Goal: Task Accomplishment & Management: Manage account settings

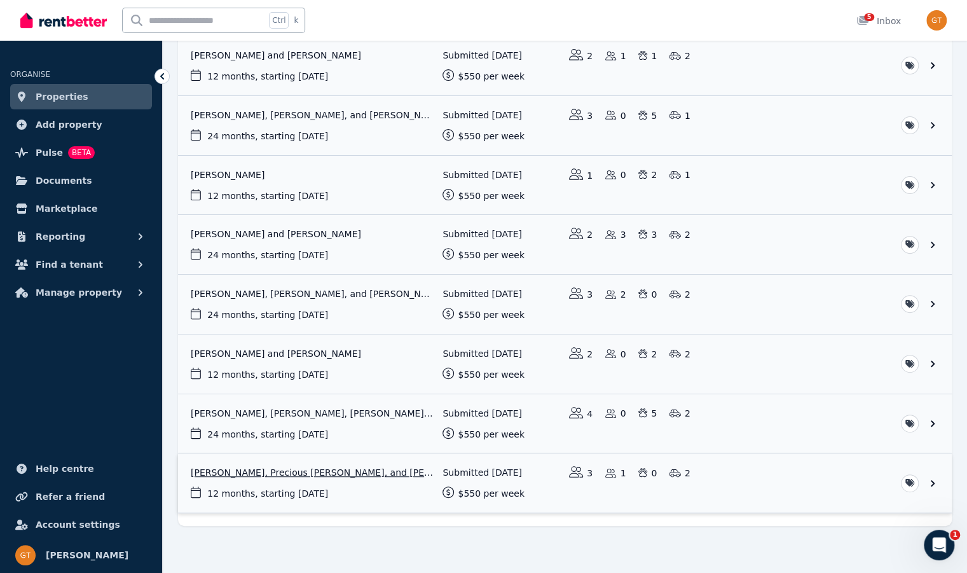
drag, startPoint x: 0, startPoint y: 0, endPoint x: 411, endPoint y: 486, distance: 636.4
click at [411, 486] on link "View application: Raquel Rizalde, Precious Ryza Rizalde, and Precil Rizalde" at bounding box center [565, 482] width 774 height 59
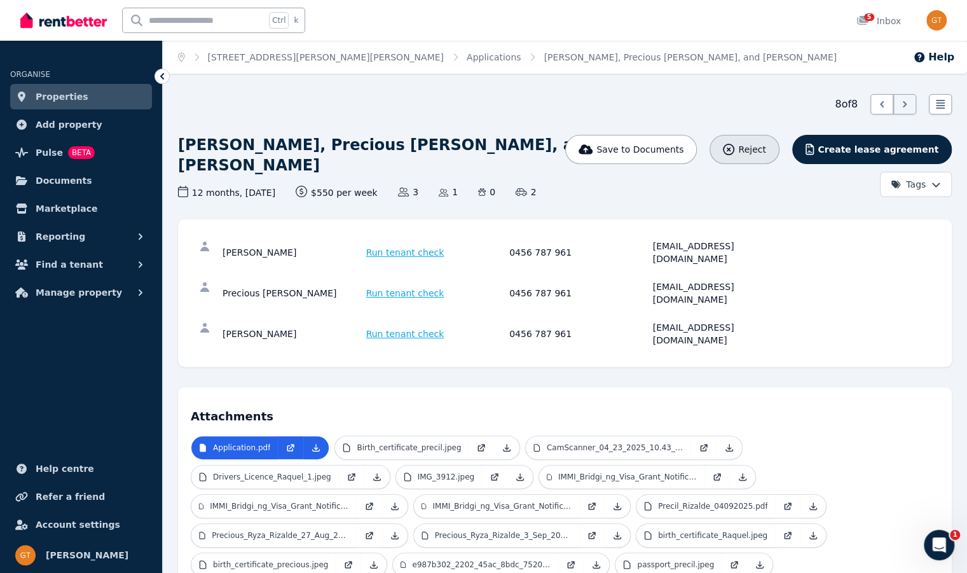
click at [758, 154] on div "Reject" at bounding box center [744, 149] width 43 height 13
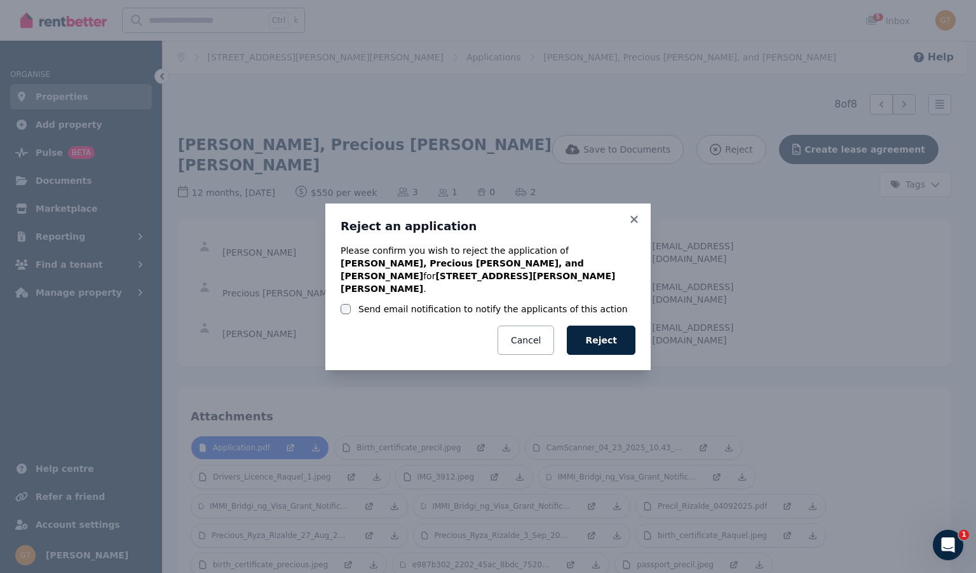
click at [395, 268] on p "Please confirm you wish to reject the application of [PERSON_NAME], Precious [P…" at bounding box center [488, 269] width 295 height 51
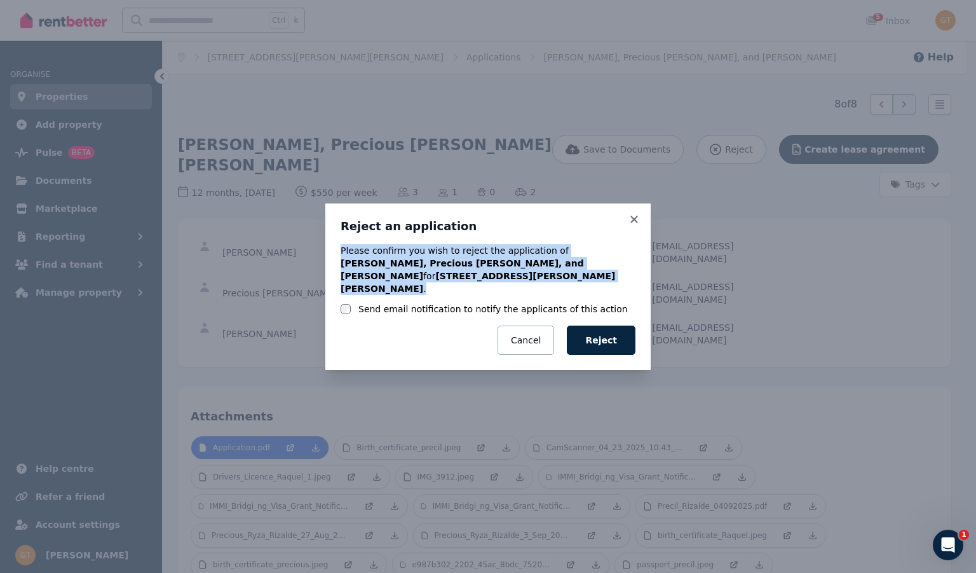
click at [395, 268] on p "Please confirm you wish to reject the application of [PERSON_NAME], Precious [P…" at bounding box center [488, 269] width 295 height 51
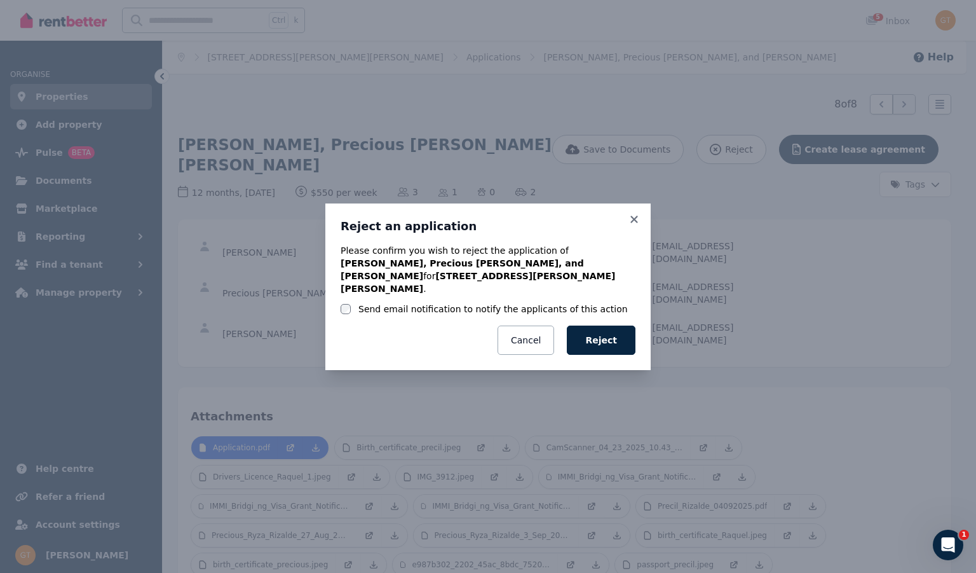
drag, startPoint x: 395, startPoint y: 268, endPoint x: 405, endPoint y: 288, distance: 22.2
click at [405, 288] on div "Please confirm you wish to reject the application of [PERSON_NAME], Precious [P…" at bounding box center [488, 279] width 295 height 71
click at [407, 303] on label "Send email notification to notify the applicants of this action" at bounding box center [492, 309] width 269 height 13
drag, startPoint x: 407, startPoint y: 299, endPoint x: 390, endPoint y: 298, distance: 16.6
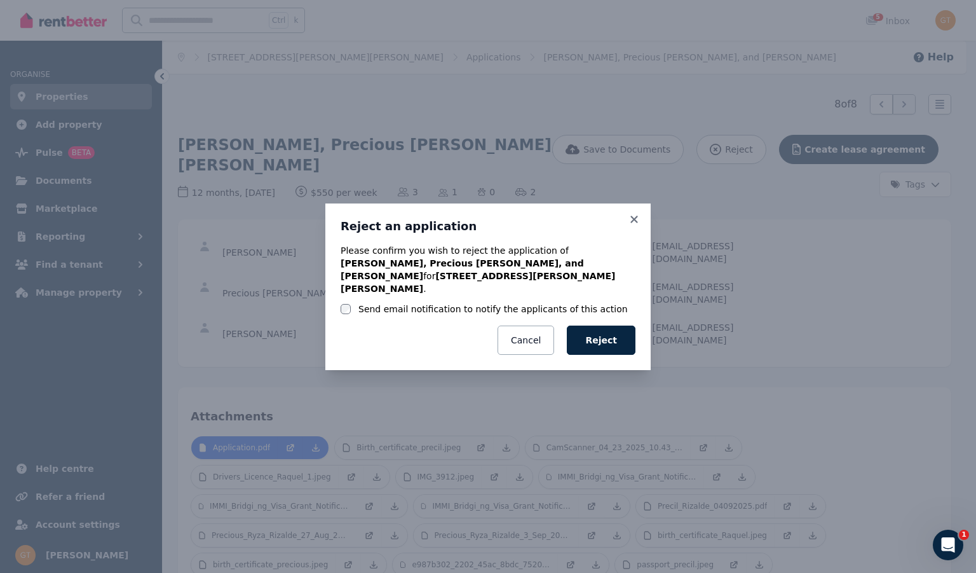
click at [390, 303] on label "Send email notification to notify the applicants of this action" at bounding box center [492, 309] width 269 height 13
click at [418, 268] on p "Please confirm you wish to reject the application of [PERSON_NAME], Precious [P…" at bounding box center [488, 269] width 295 height 51
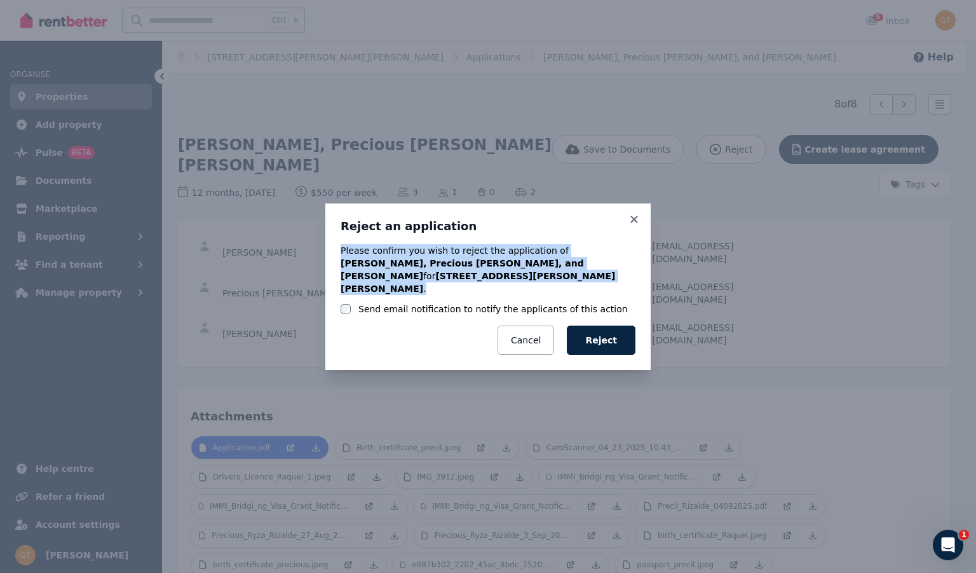
click at [418, 268] on p "Please confirm you wish to reject the application of [PERSON_NAME], Precious [P…" at bounding box center [488, 269] width 295 height 51
drag, startPoint x: 418, startPoint y: 268, endPoint x: 407, endPoint y: 279, distance: 15.7
click at [407, 279] on b "[PERSON_NAME], Precious [PERSON_NAME], and [PERSON_NAME]" at bounding box center [462, 269] width 243 height 23
click at [397, 273] on b "[PERSON_NAME], Precious [PERSON_NAME], and [PERSON_NAME]" at bounding box center [462, 269] width 243 height 23
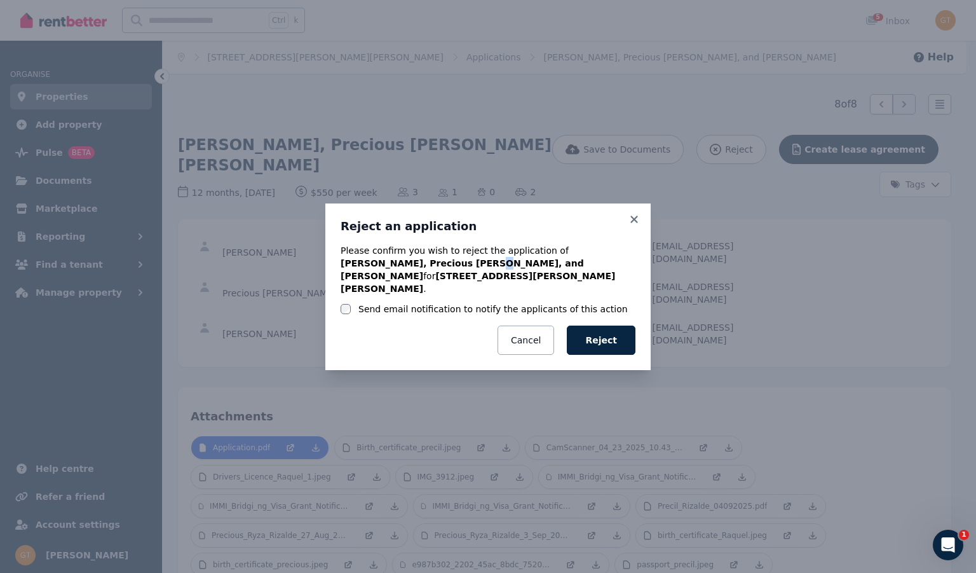
click at [397, 273] on b "[PERSON_NAME], Precious [PERSON_NAME], and [PERSON_NAME]" at bounding box center [462, 269] width 243 height 23
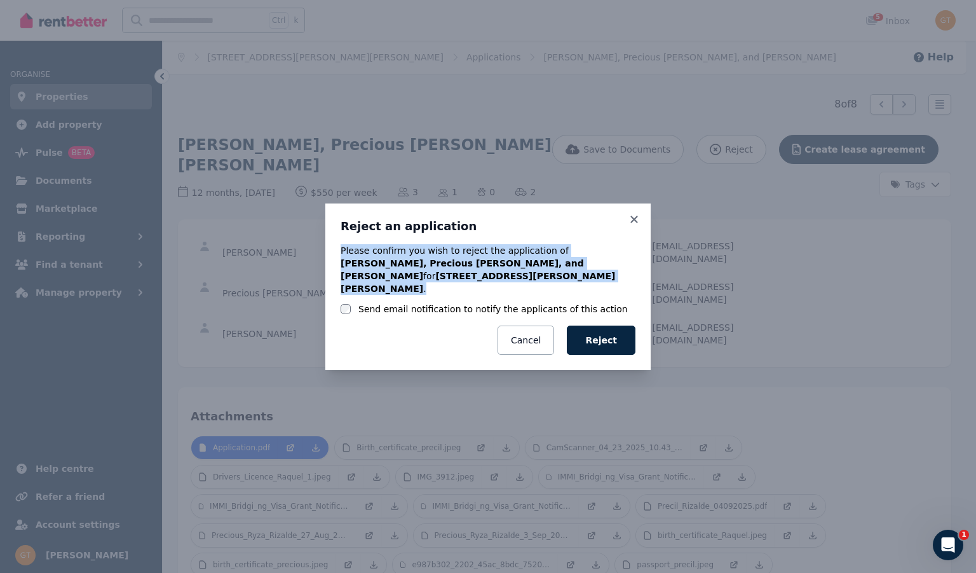
click at [397, 273] on b "[PERSON_NAME], Precious [PERSON_NAME], and [PERSON_NAME]" at bounding box center [462, 269] width 243 height 23
drag, startPoint x: 397, startPoint y: 273, endPoint x: 404, endPoint y: 276, distance: 7.7
click at [404, 276] on b "[PERSON_NAME], Precious [PERSON_NAME], and [PERSON_NAME]" at bounding box center [462, 269] width 243 height 23
click at [398, 271] on b "[PERSON_NAME], Precious [PERSON_NAME], and [PERSON_NAME]" at bounding box center [462, 269] width 243 height 23
drag, startPoint x: 543, startPoint y: 261, endPoint x: 608, endPoint y: 273, distance: 65.8
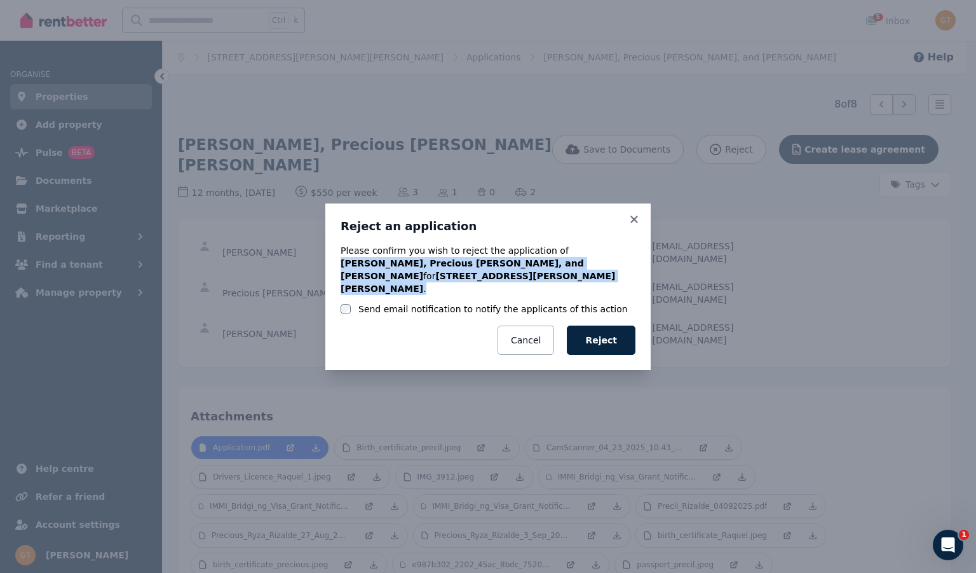
click at [611, 274] on p "Please confirm you wish to reject the application of [PERSON_NAME], Precious [P…" at bounding box center [488, 269] width 295 height 51
drag, startPoint x: 608, startPoint y: 273, endPoint x: 550, endPoint y: 263, distance: 58.6
click at [550, 263] on b "[PERSON_NAME], Precious [PERSON_NAME], and [PERSON_NAME]" at bounding box center [462, 269] width 243 height 23
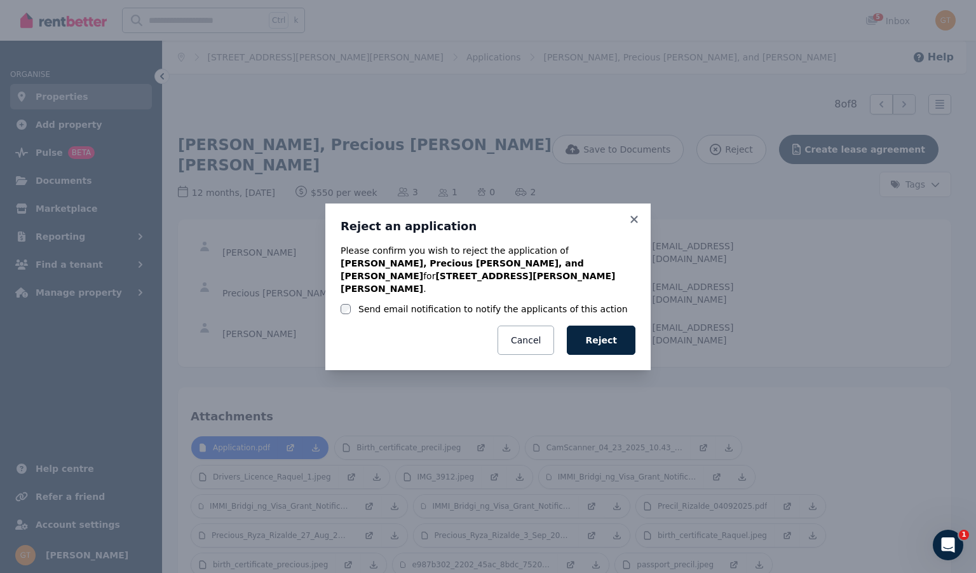
click at [524, 261] on p "Please confirm you wish to reject the application of [PERSON_NAME], Precious [P…" at bounding box center [488, 269] width 295 height 51
click at [593, 325] on button "Reject" at bounding box center [601, 339] width 69 height 29
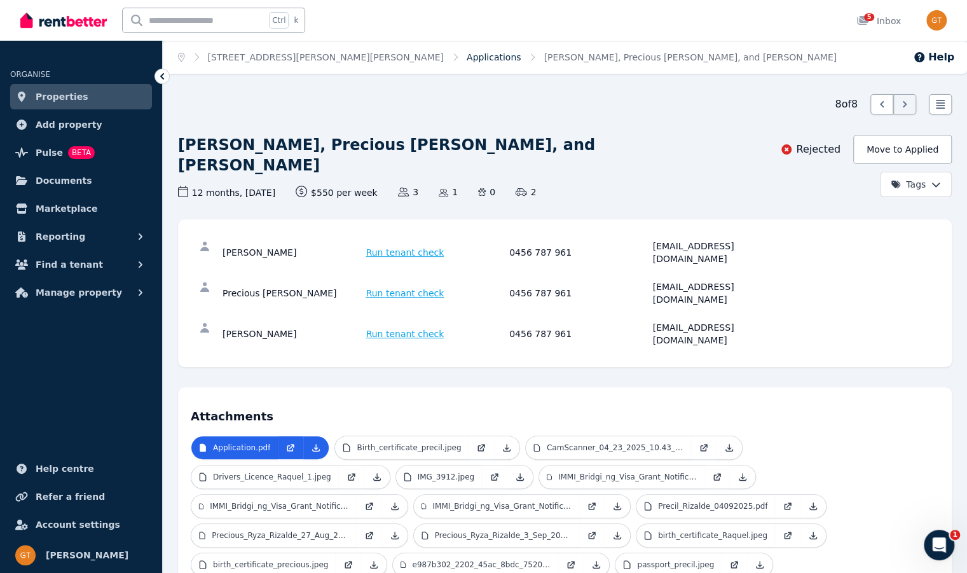
click at [467, 59] on link "Applications" at bounding box center [494, 57] width 55 height 10
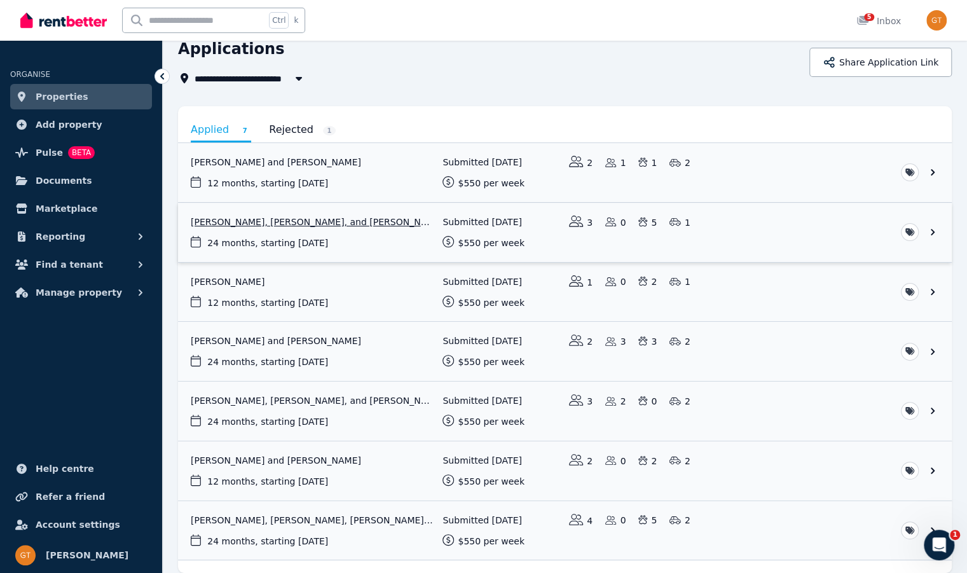
scroll to position [103, 0]
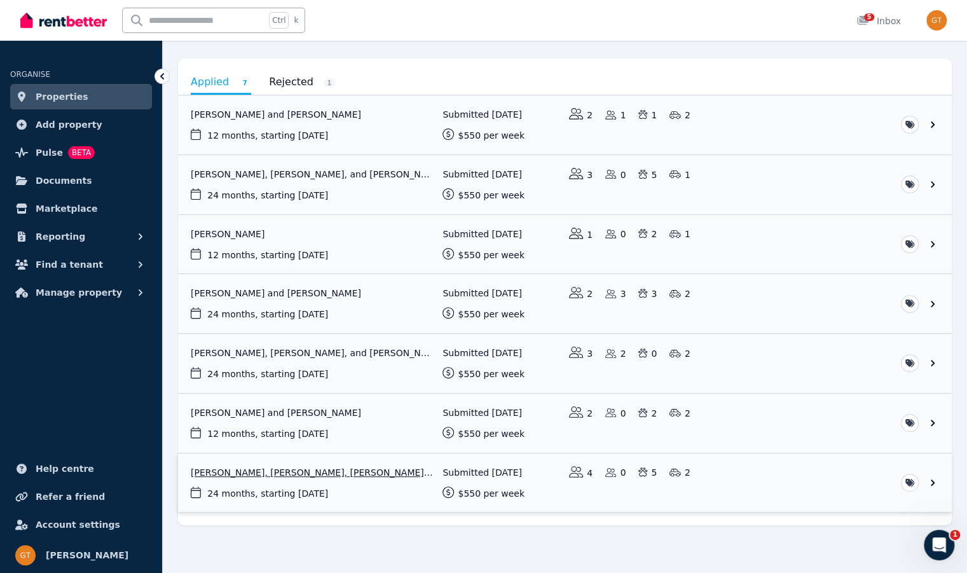
click at [796, 475] on link "View application: Cheyanne Thurlow, Trai Blair, Shiralee Thurlow, and Teresa Re…" at bounding box center [565, 482] width 774 height 59
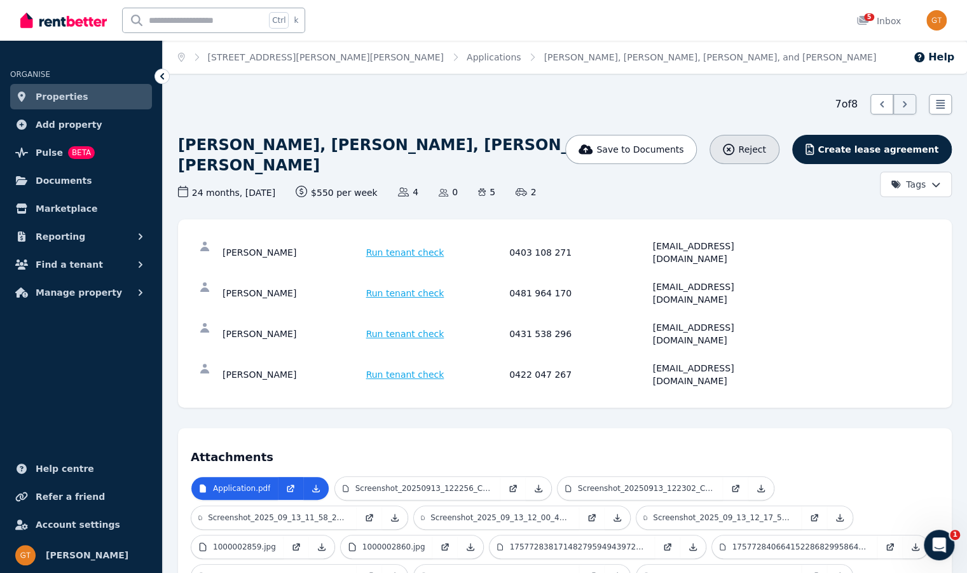
click at [765, 151] on span "Reject" at bounding box center [751, 149] width 27 height 13
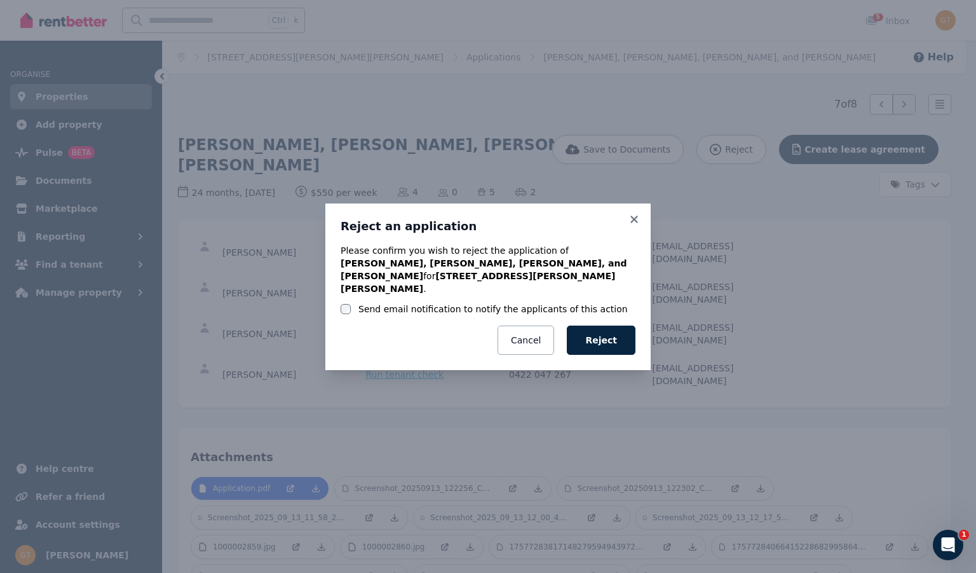
click at [486, 303] on label "Send email notification to notify the applicants of this action" at bounding box center [492, 309] width 269 height 13
click at [618, 331] on button "Reject" at bounding box center [601, 339] width 69 height 29
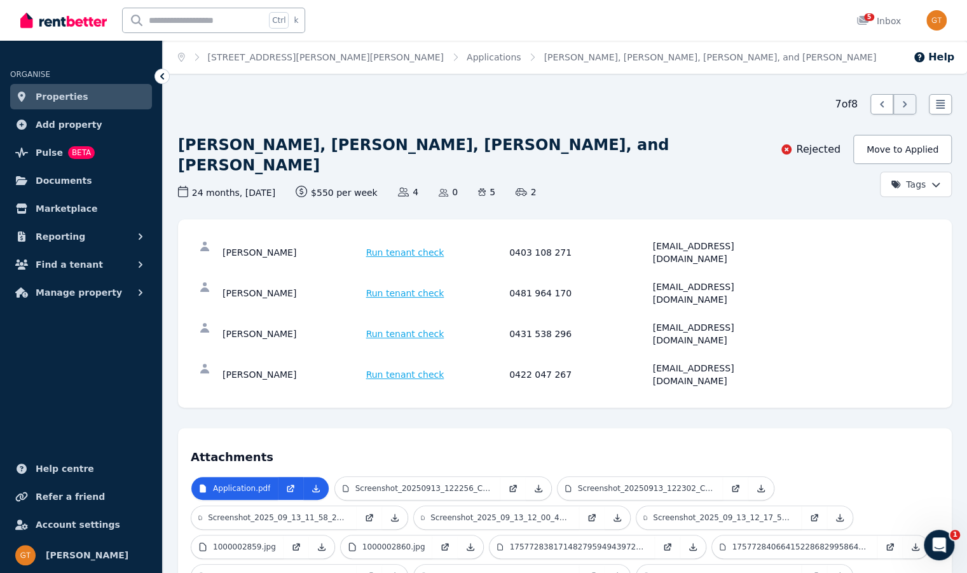
click at [467, 62] on link "Applications" at bounding box center [494, 57] width 55 height 10
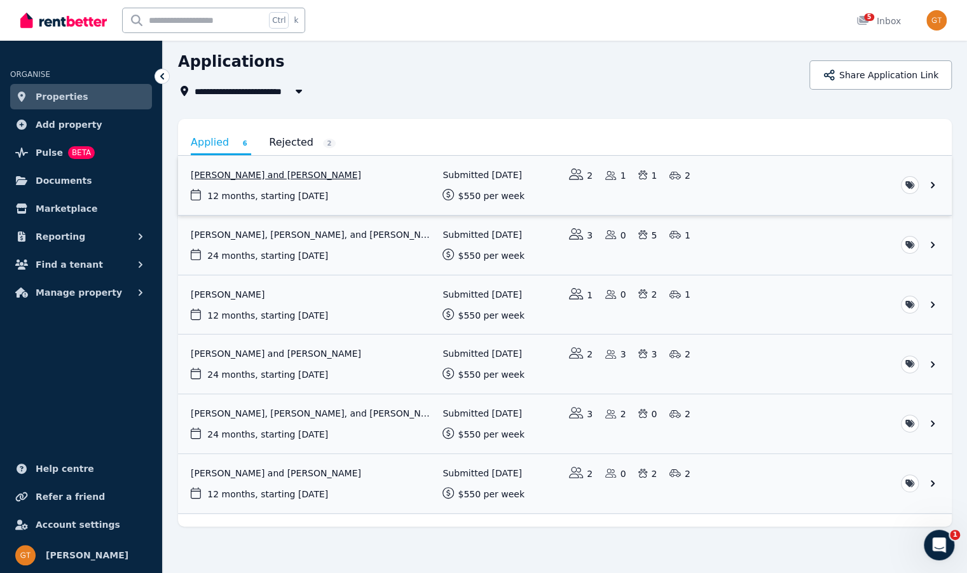
scroll to position [44, 0]
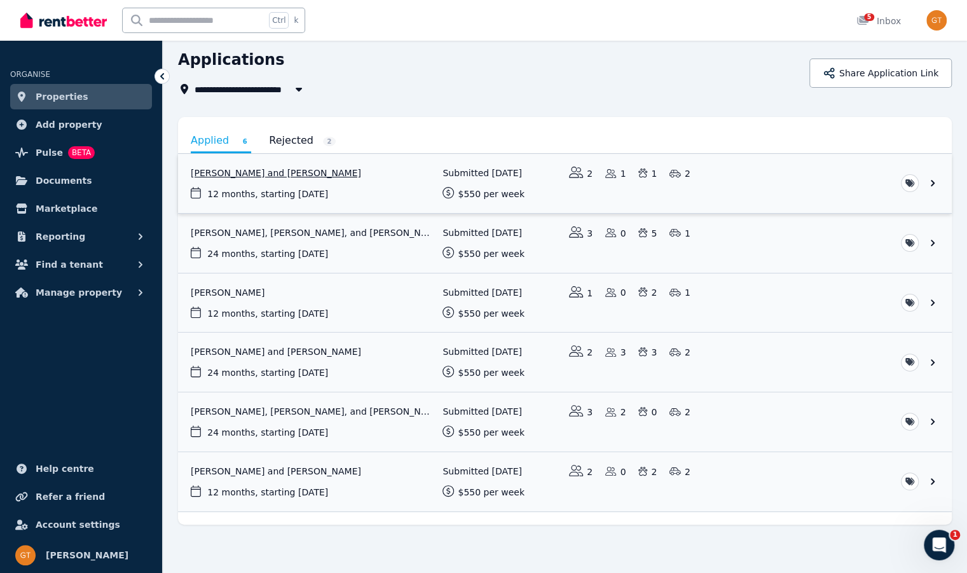
click at [407, 179] on link "View application: Ashlei Corby and Ashley Riley" at bounding box center [565, 183] width 774 height 59
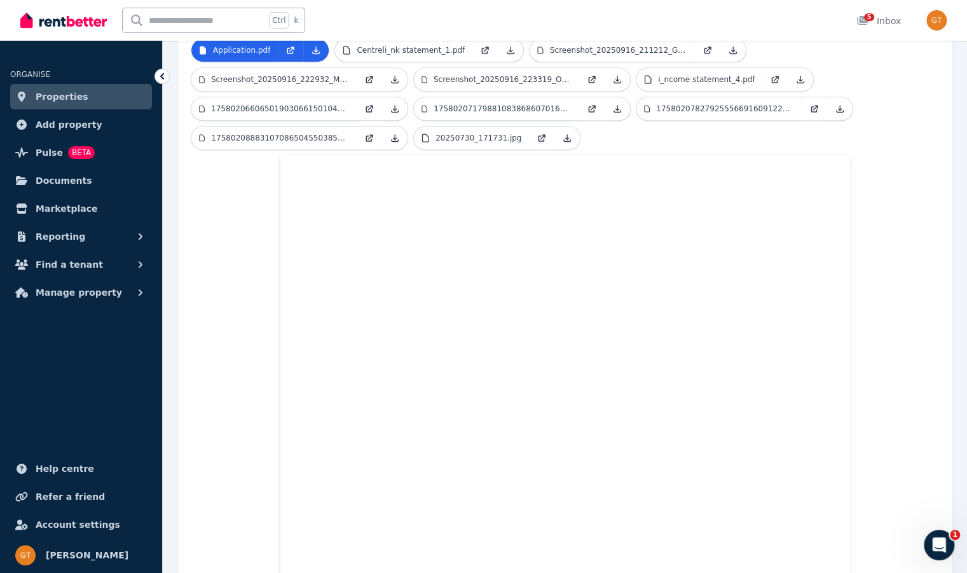
scroll to position [100, 0]
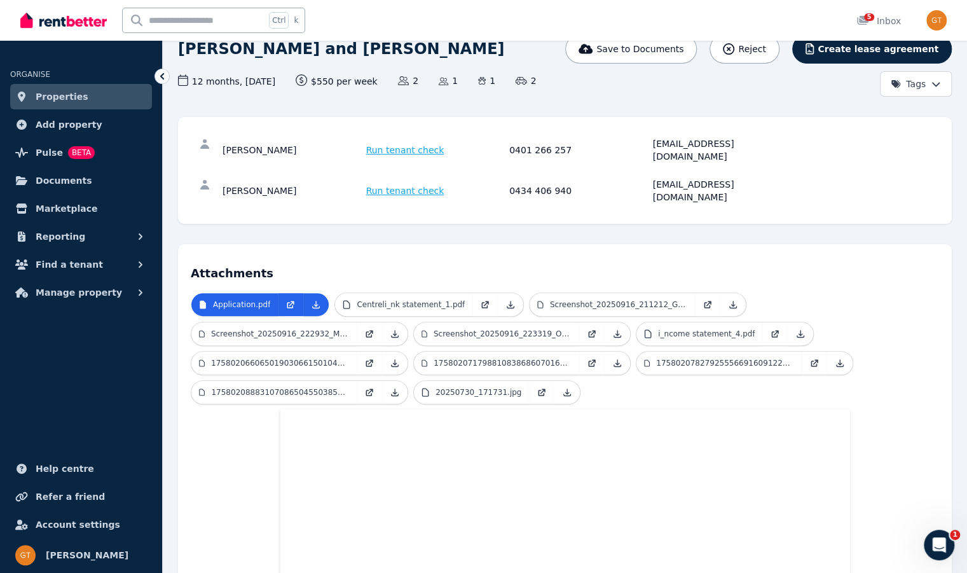
click at [98, 100] on link "Properties" at bounding box center [81, 96] width 142 height 25
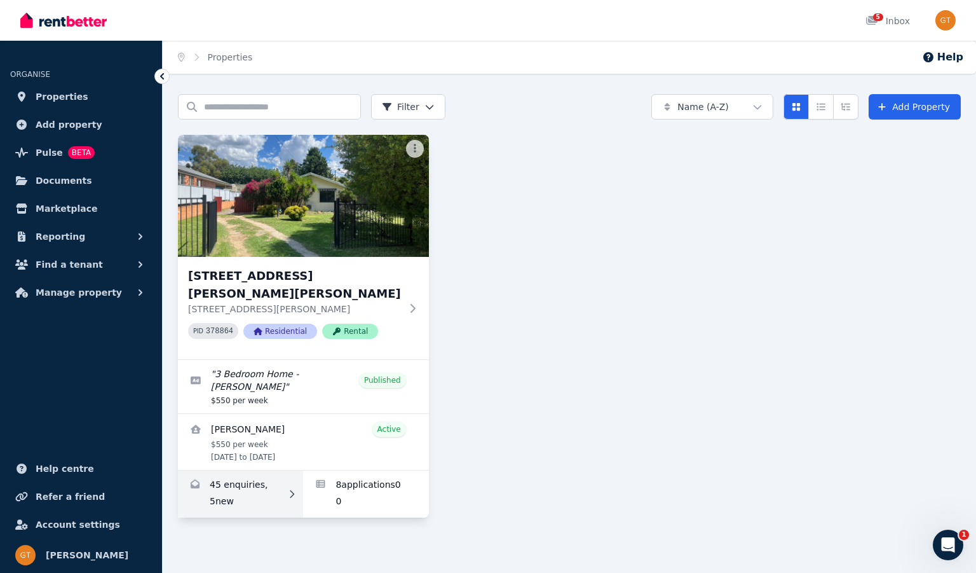
click at [263, 470] on link "Enquiries for 154 Vittoria St, Robin Hill" at bounding box center [240, 493] width 125 height 47
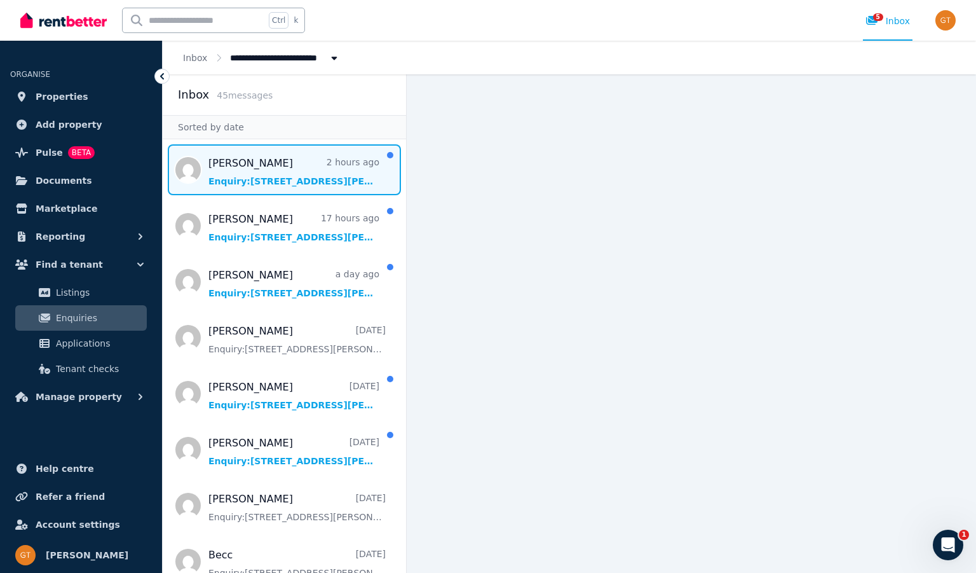
click at [276, 177] on span "Message list" at bounding box center [284, 169] width 243 height 51
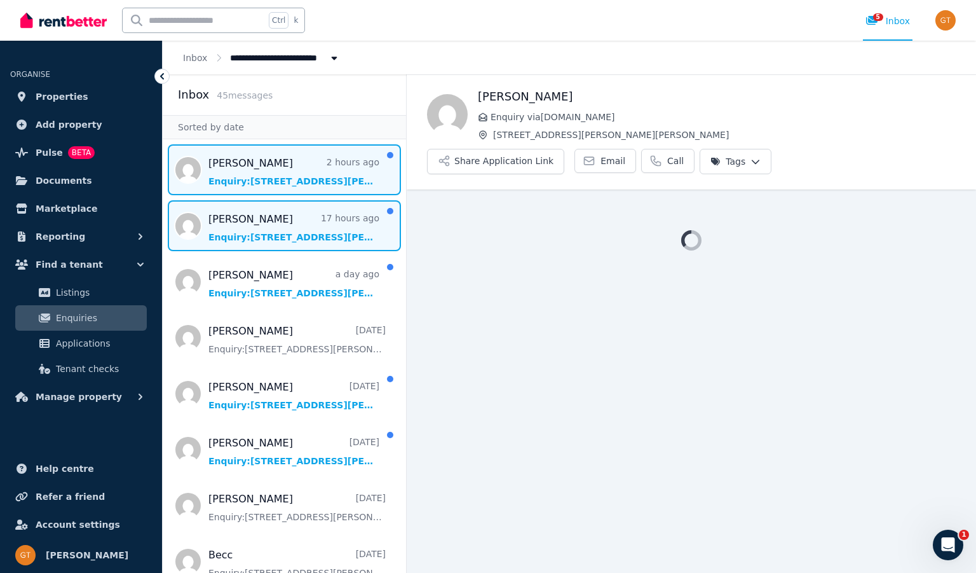
click at [282, 228] on span "Message list" at bounding box center [284, 225] width 243 height 51
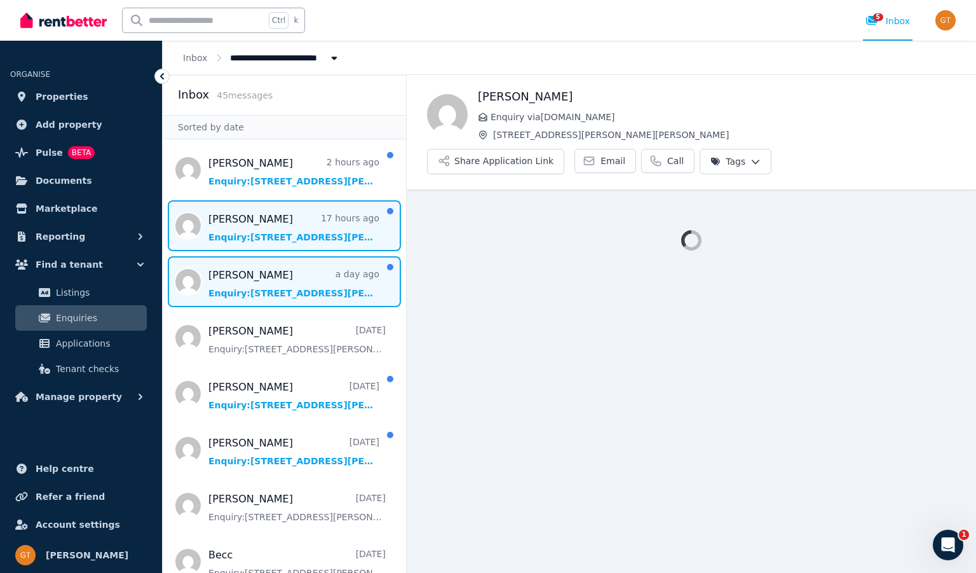
click at [275, 285] on span "Message list" at bounding box center [284, 281] width 243 height 51
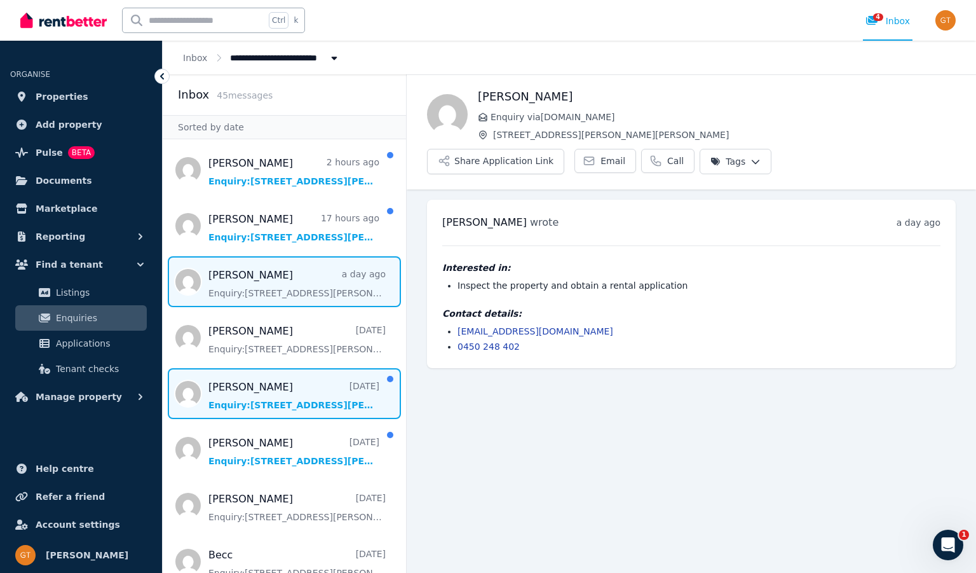
click at [283, 393] on span "Message list" at bounding box center [284, 393] width 243 height 51
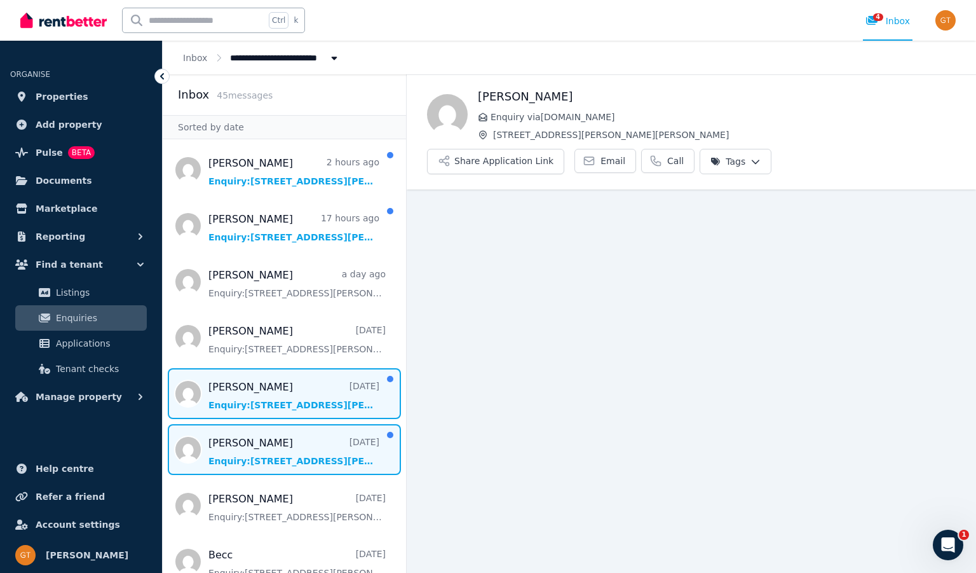
click at [283, 453] on span "Message list" at bounding box center [284, 449] width 243 height 51
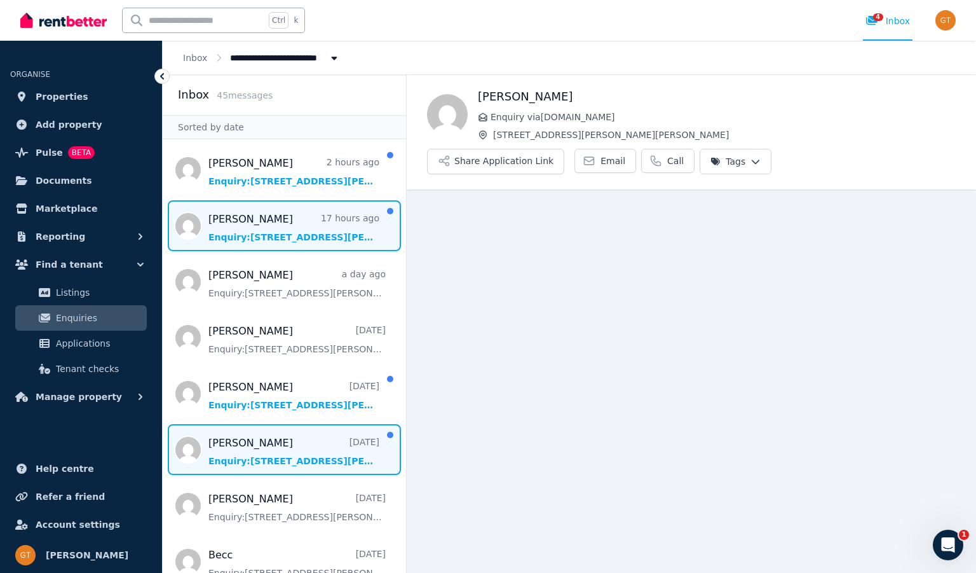
click at [265, 247] on span "Message list" at bounding box center [284, 225] width 243 height 51
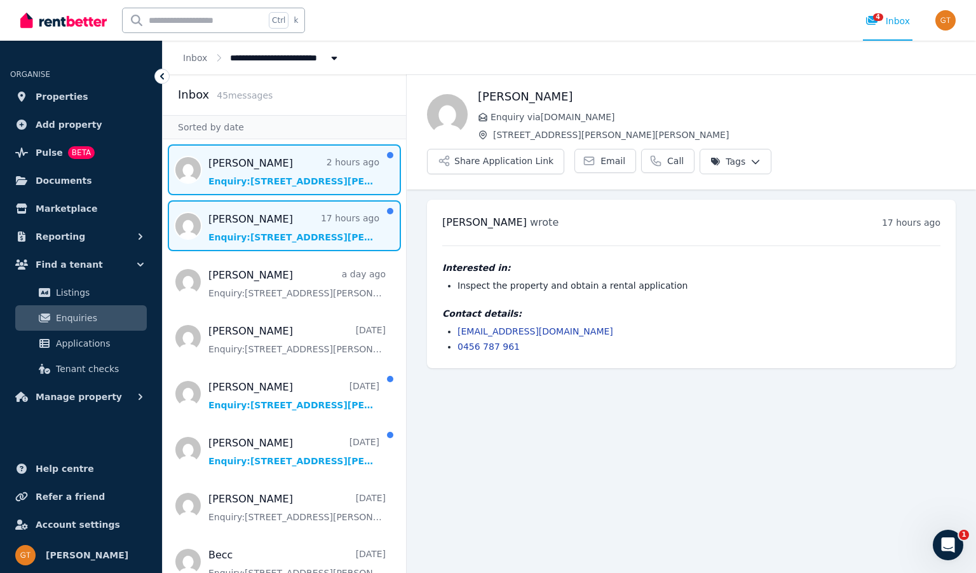
click at [281, 163] on span "Message list" at bounding box center [284, 169] width 243 height 51
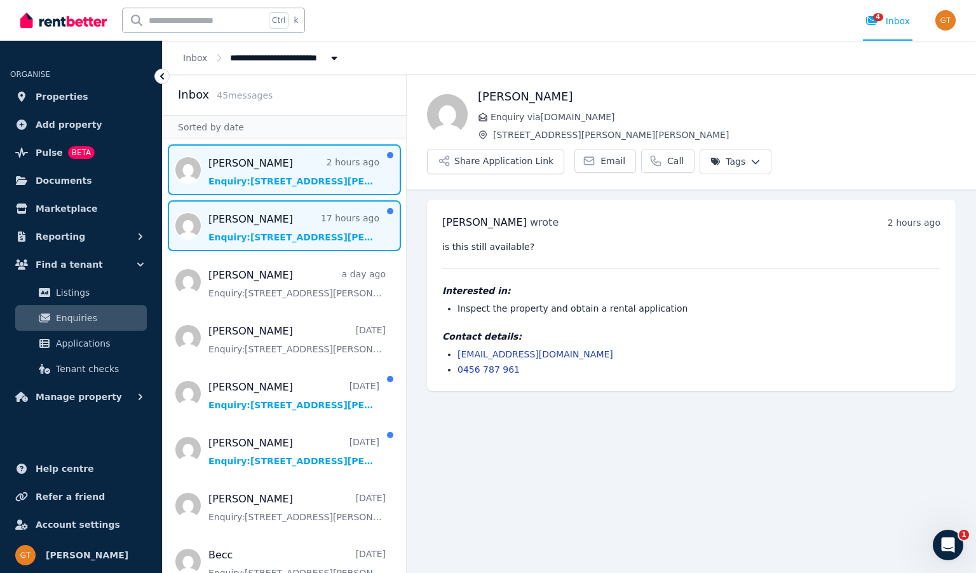
click at [282, 210] on span "Message list" at bounding box center [284, 225] width 243 height 51
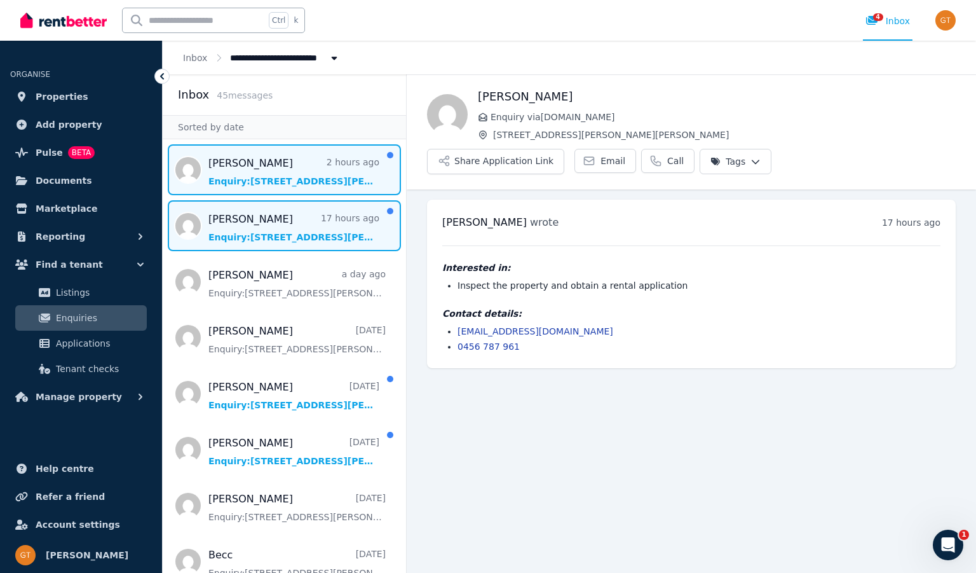
click at [285, 171] on span "Message list" at bounding box center [284, 169] width 243 height 51
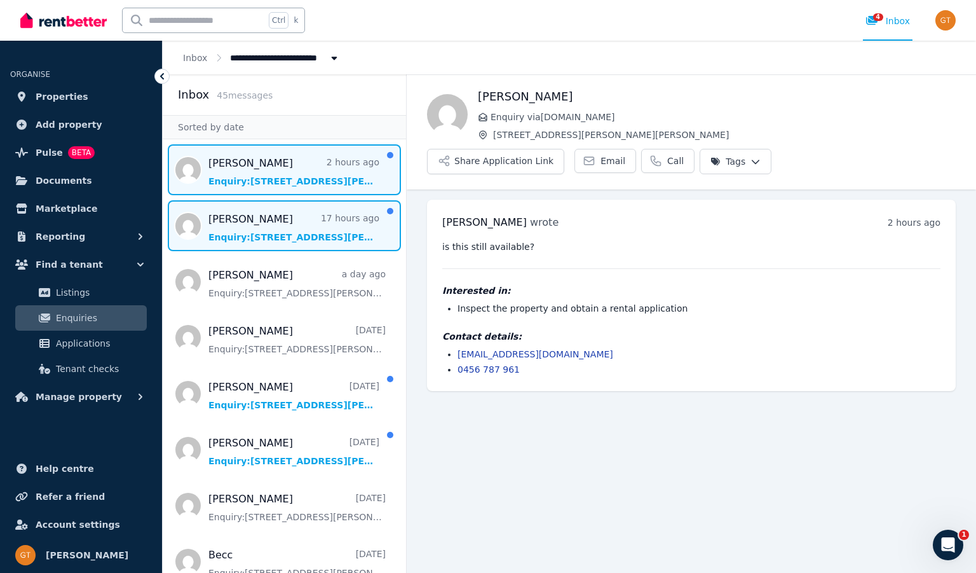
click at [285, 213] on span "Message list" at bounding box center [284, 225] width 243 height 51
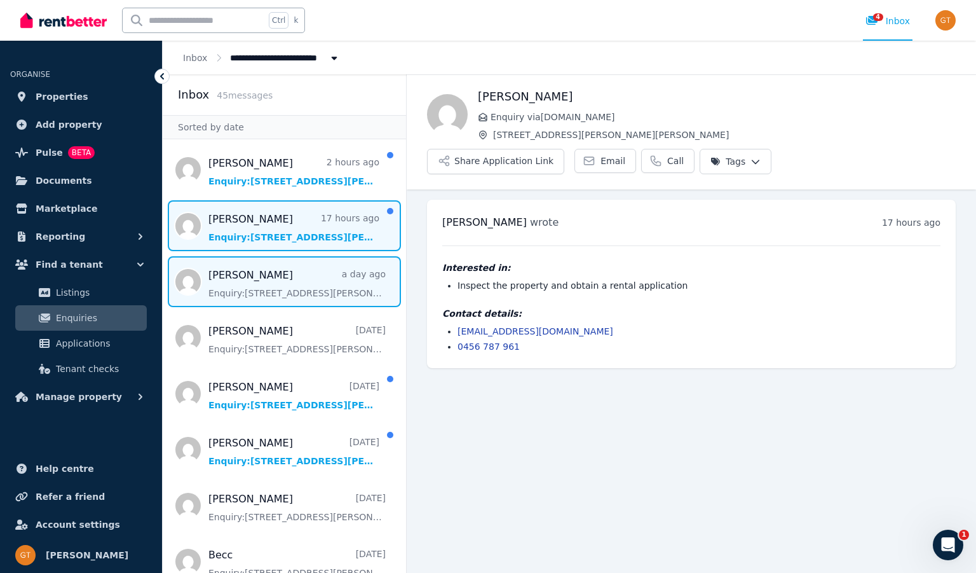
click at [282, 264] on span "Message list" at bounding box center [284, 281] width 243 height 51
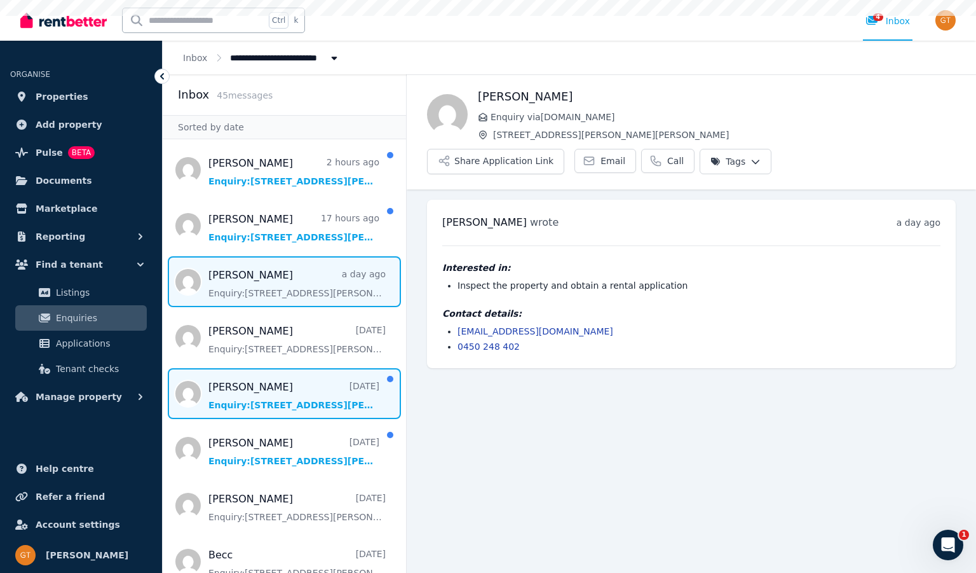
click at [282, 390] on span "Message list" at bounding box center [284, 393] width 243 height 51
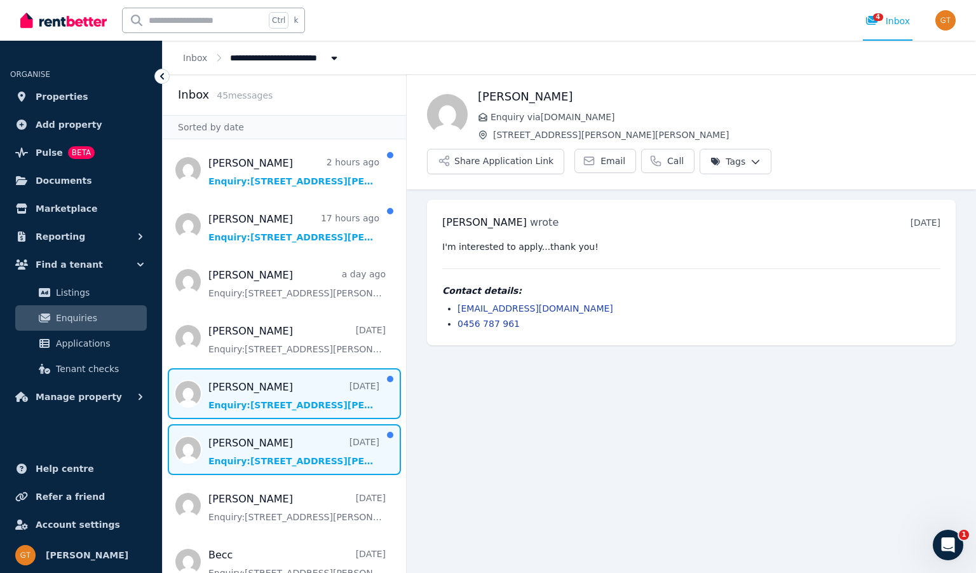
click at [277, 451] on span "Message list" at bounding box center [284, 449] width 243 height 51
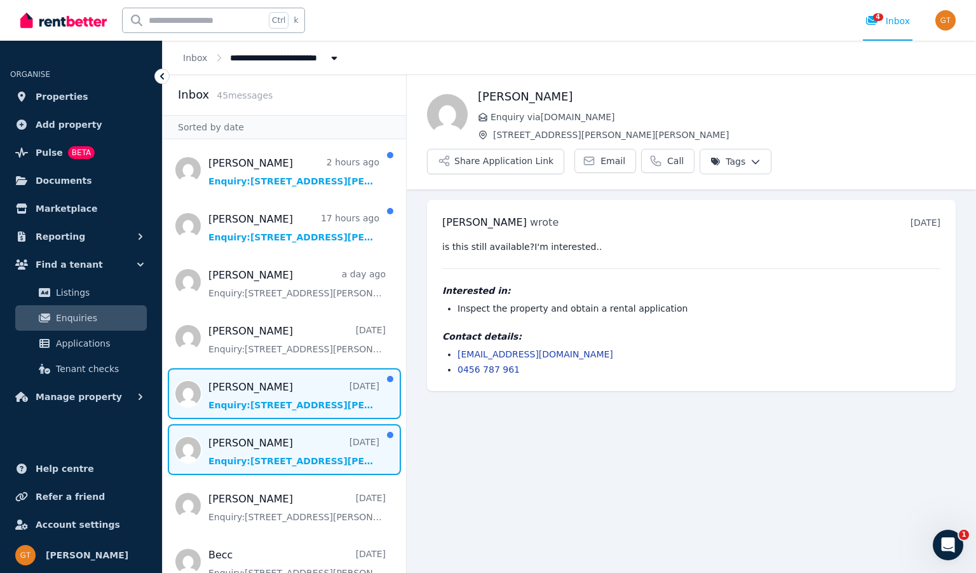
click at [292, 400] on span "Message list" at bounding box center [284, 393] width 243 height 51
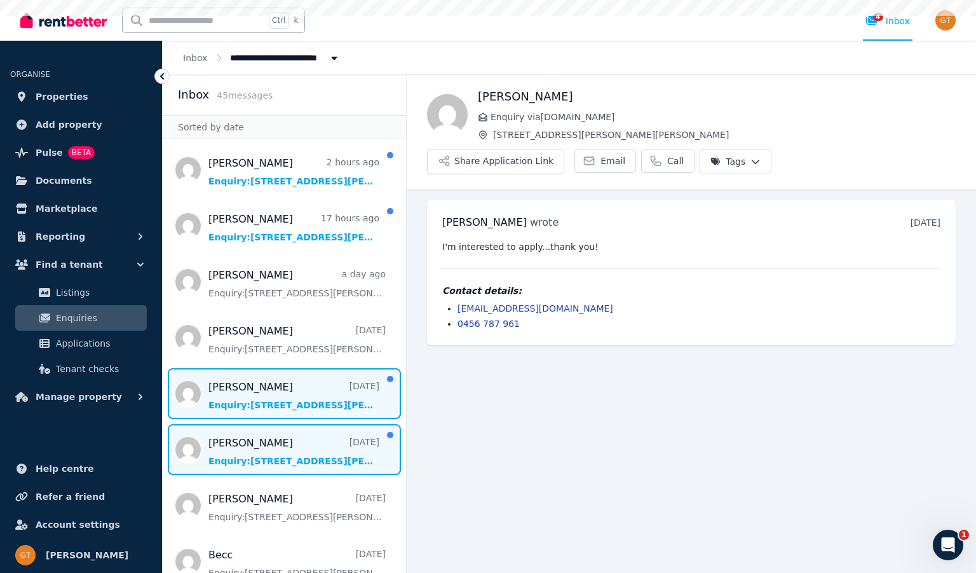
click at [292, 435] on span "Message list" at bounding box center [284, 449] width 243 height 51
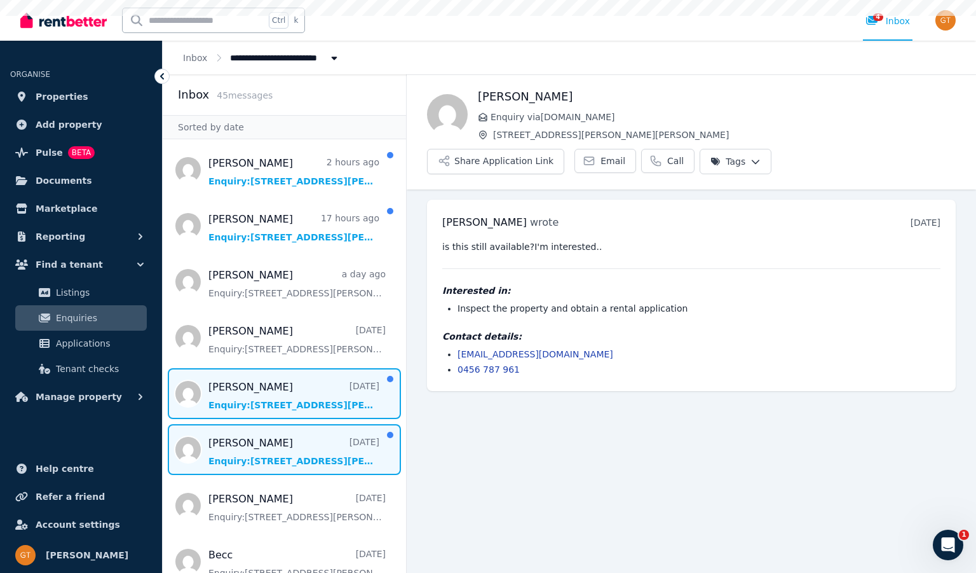
click at [291, 404] on span "Message list" at bounding box center [284, 393] width 243 height 51
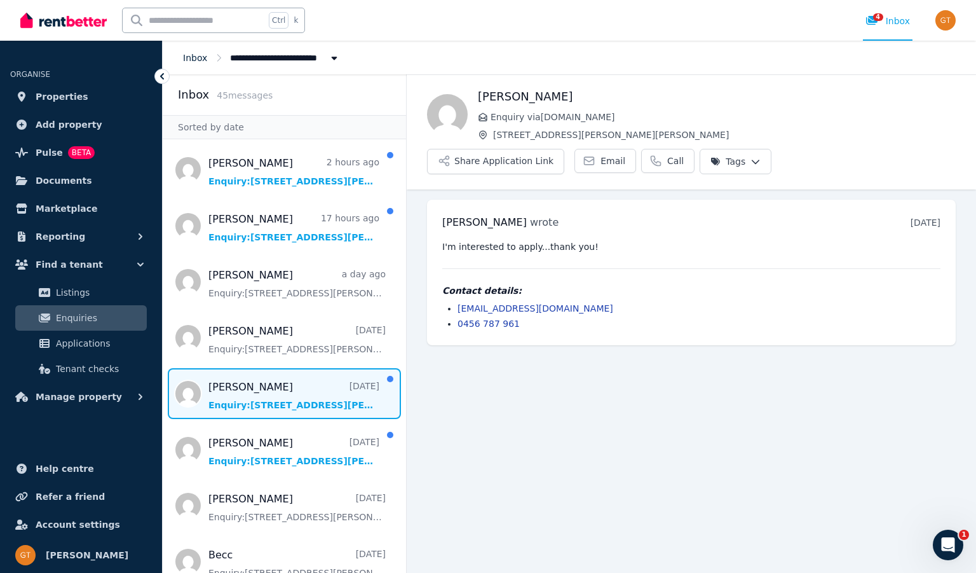
click at [198, 57] on link "Inbox" at bounding box center [195, 58] width 24 height 10
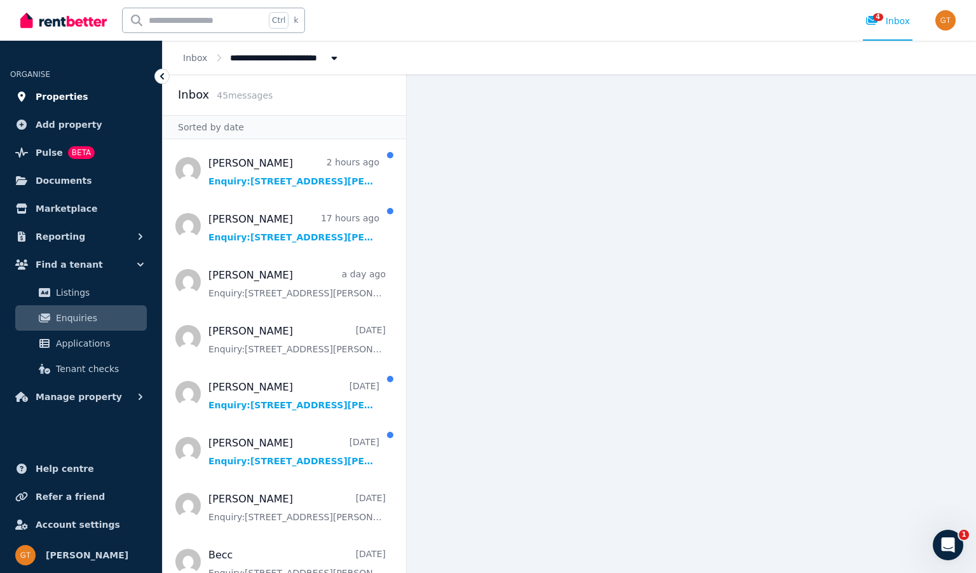
click at [76, 100] on span "Properties" at bounding box center [62, 96] width 53 height 15
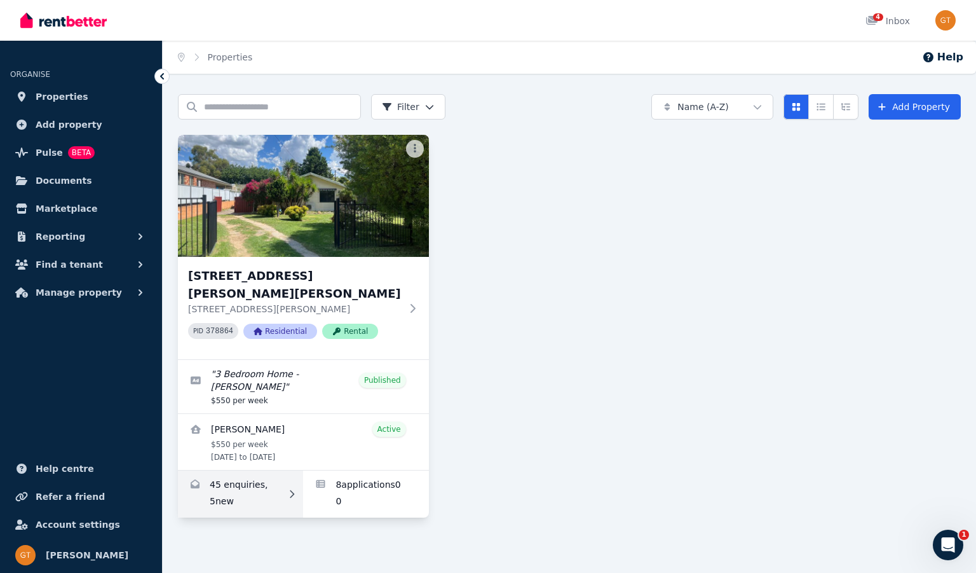
click at [250, 473] on link "Enquiries for 154 Vittoria St, Robin Hill" at bounding box center [240, 493] width 125 height 47
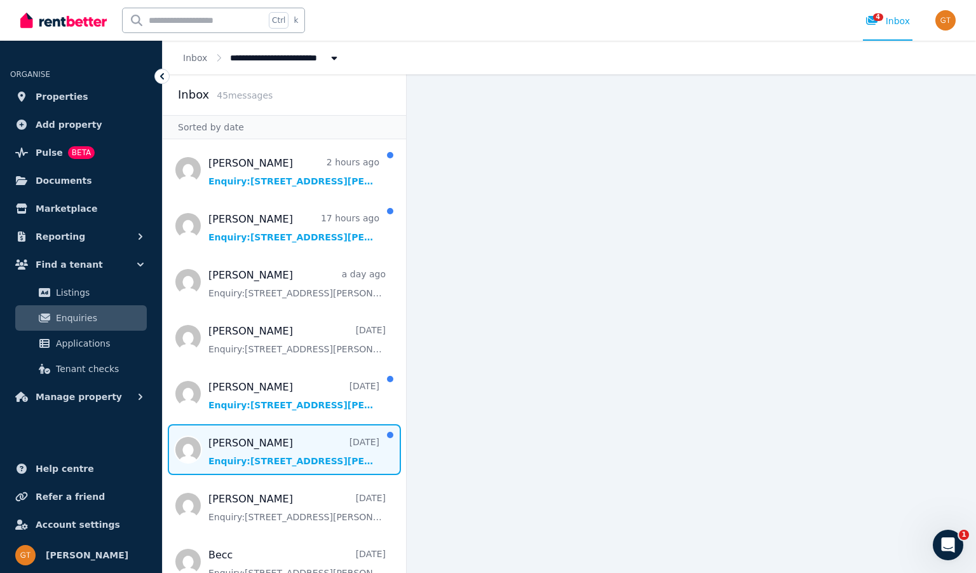
click at [263, 442] on span "Message list" at bounding box center [284, 449] width 243 height 51
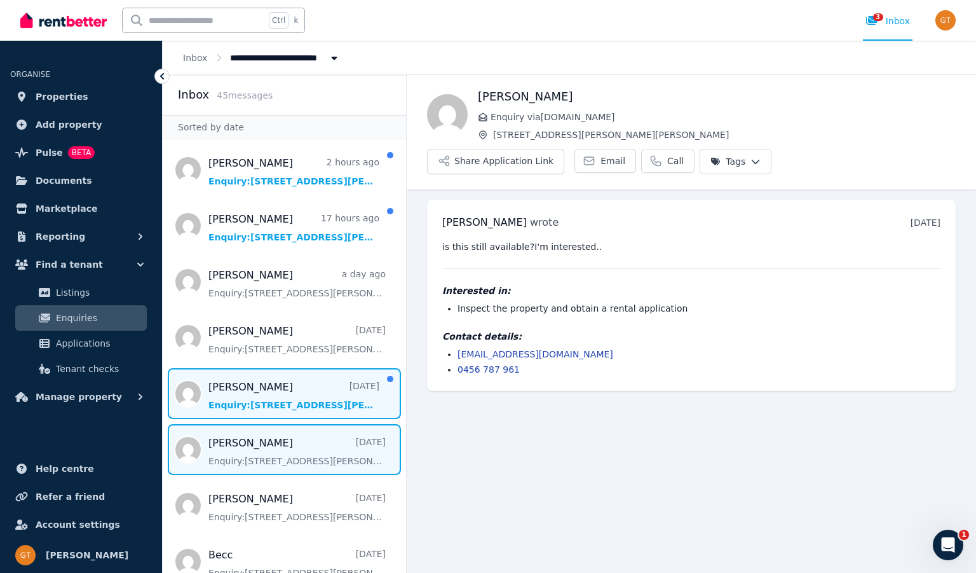
click at [278, 399] on span "Message list" at bounding box center [284, 393] width 243 height 51
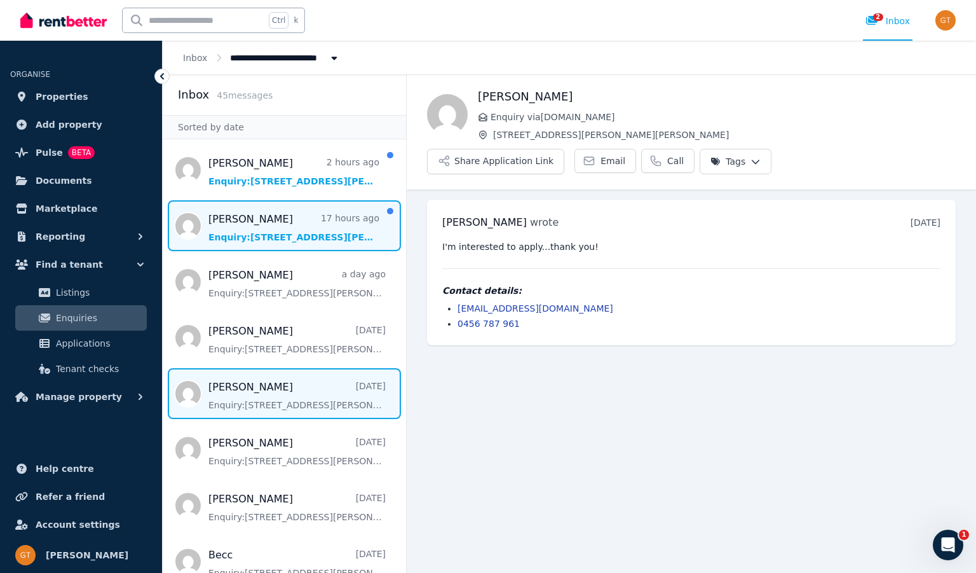
click at [291, 222] on span "Message list" at bounding box center [284, 225] width 243 height 51
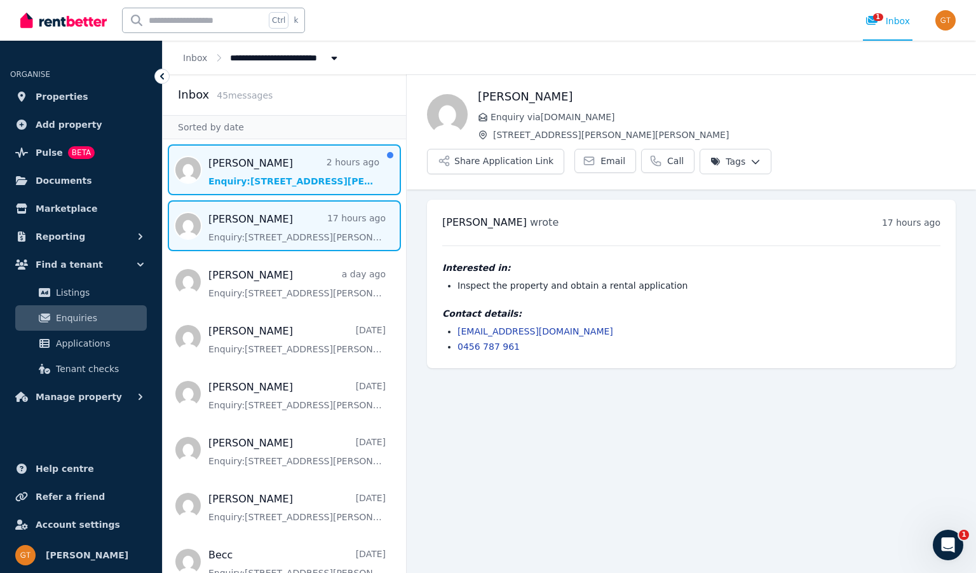
click at [296, 165] on span "Message list" at bounding box center [284, 169] width 243 height 51
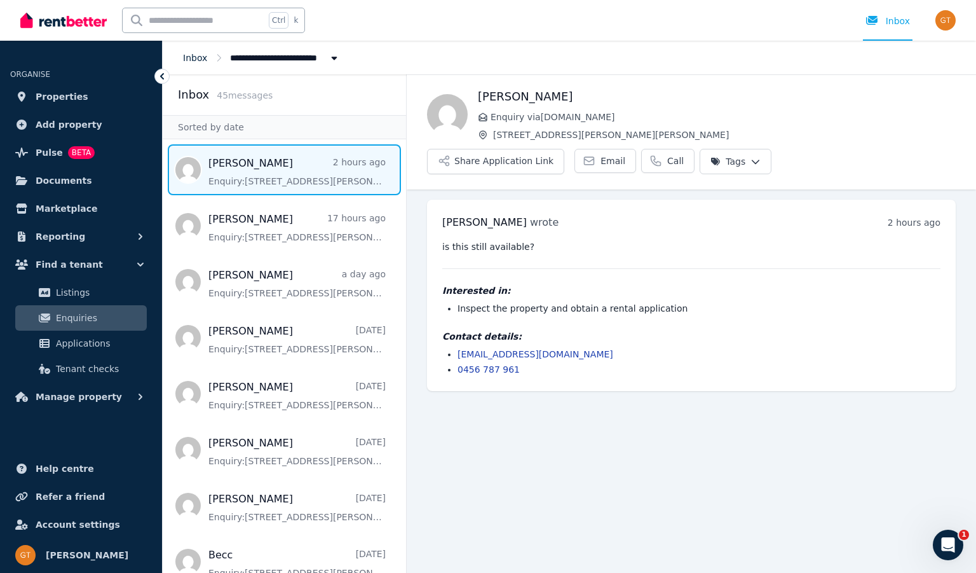
click at [194, 58] on link "Inbox" at bounding box center [195, 58] width 24 height 10
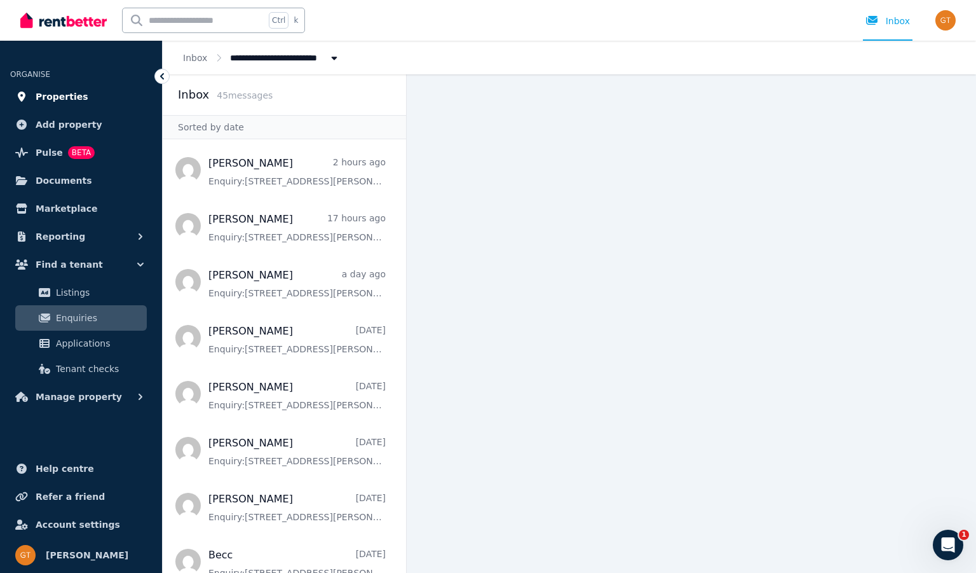
click at [88, 95] on link "Properties" at bounding box center [81, 96] width 142 height 25
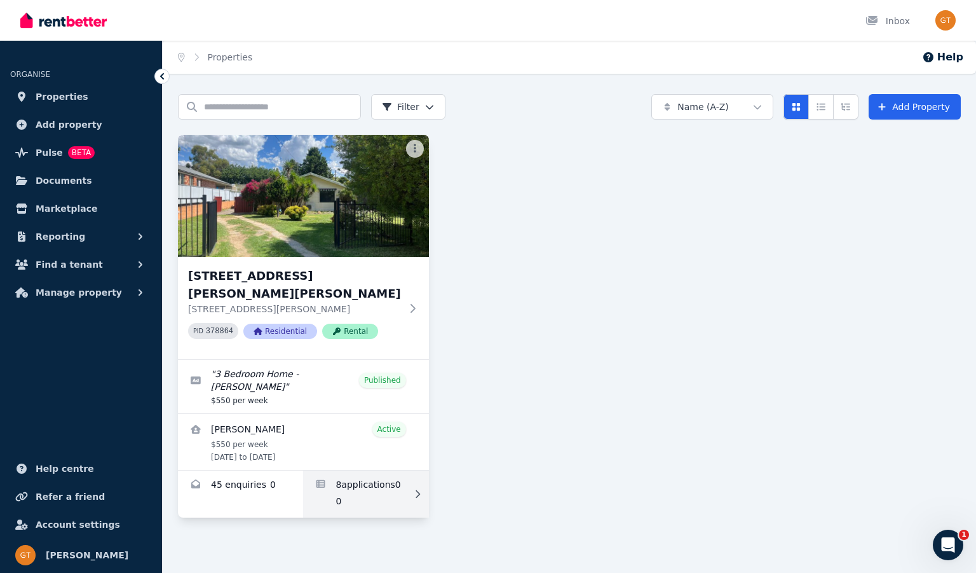
click at [355, 470] on link "Applications for 154 Vittoria St, Robin Hill" at bounding box center [365, 493] width 125 height 47
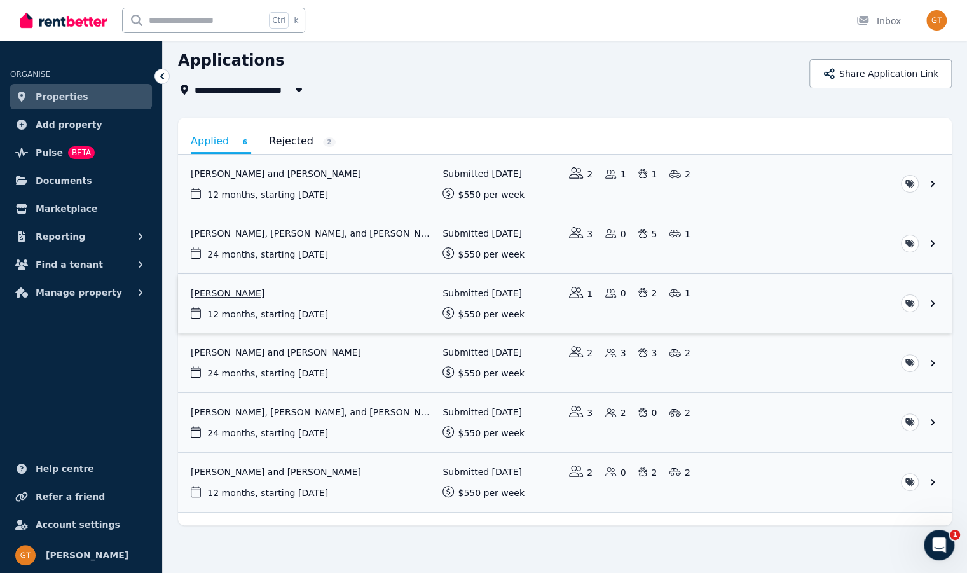
scroll to position [44, 0]
drag, startPoint x: 826, startPoint y: 113, endPoint x: 772, endPoint y: 95, distance: 57.1
click at [772, 95] on div "**********" at bounding box center [490, 88] width 624 height 15
